Goal: Use online tool/utility

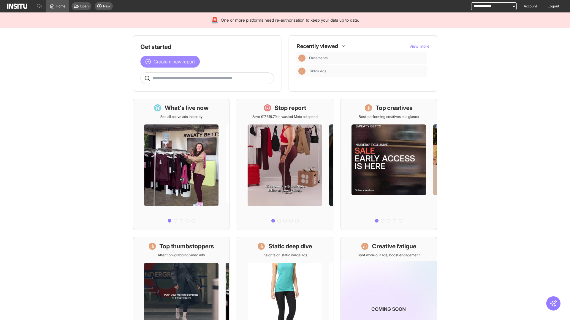
click at [172, 62] on span "Create a new report" at bounding box center [174, 61] width 42 height 7
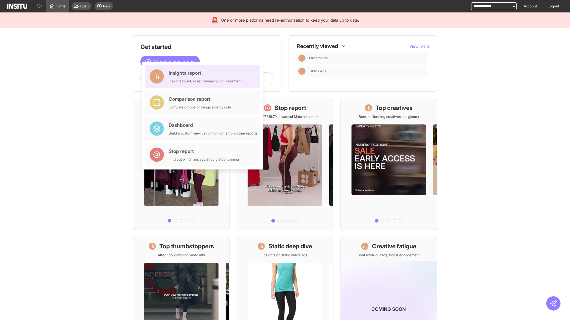
click at [204, 77] on div "Insights report Insights by ad, adset, campaign, or placement" at bounding box center [205, 76] width 73 height 14
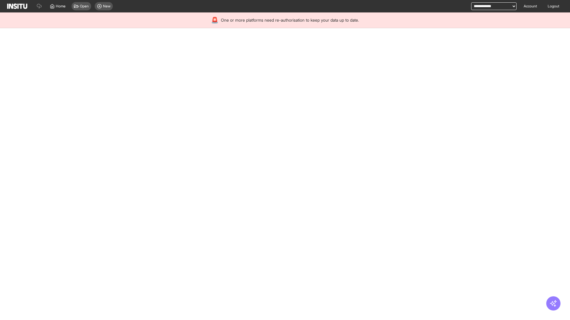
select select "**"
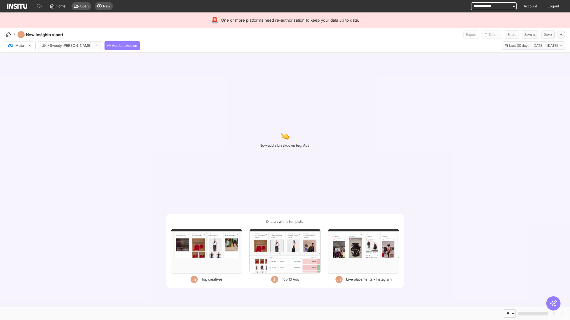
click at [20, 46] on div at bounding box center [16, 46] width 17 height 6
click at [20, 58] on span "Meta" at bounding box center [20, 58] width 8 height 5
click at [112, 46] on span "Add breakdown" at bounding box center [124, 45] width 25 height 5
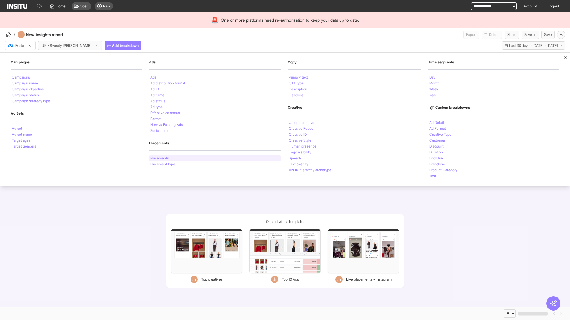
click at [159, 158] on li "Placements" at bounding box center [159, 159] width 19 height 4
